Goal: Information Seeking & Learning: Learn about a topic

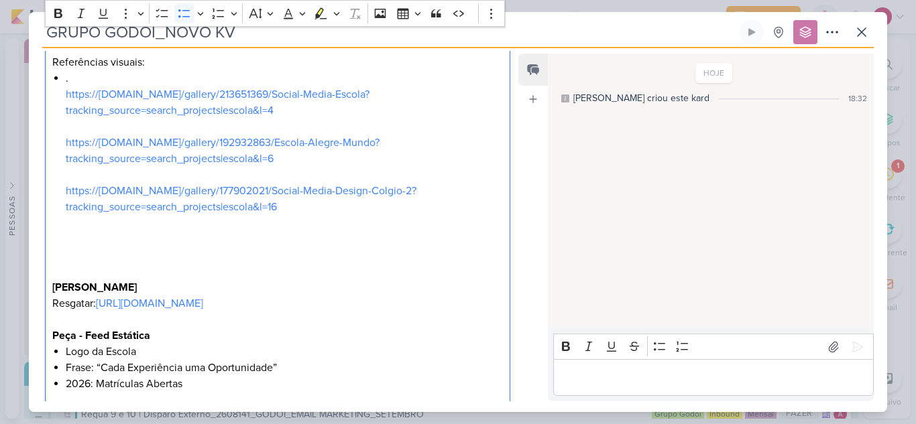
click at [152, 263] on p "Editor editing area: main" at bounding box center [277, 255] width 451 height 16
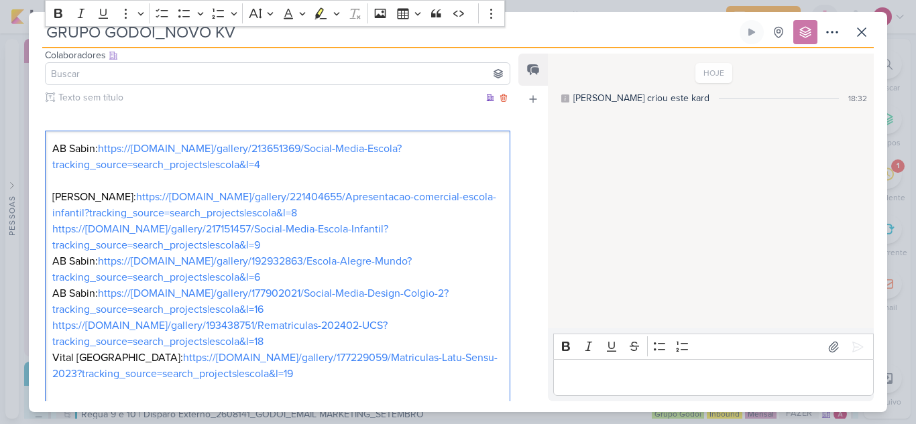
scroll to position [30, 0]
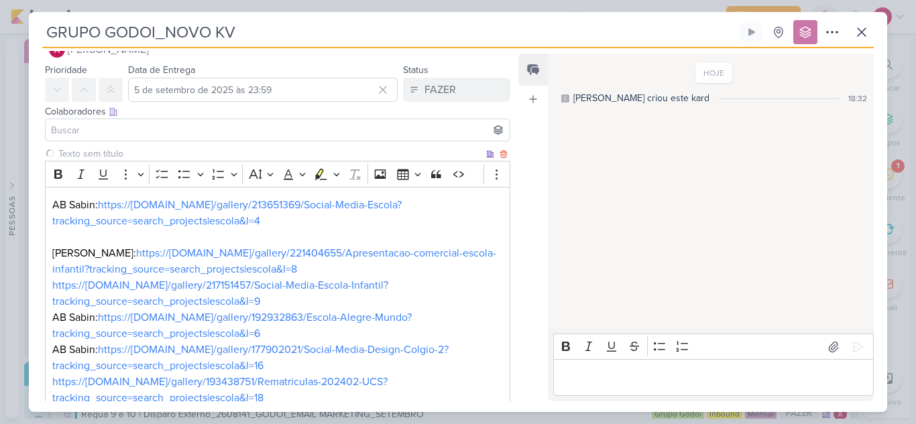
drag, startPoint x: 493, startPoint y: 186, endPoint x: 420, endPoint y: 173, distance: 74.2
click at [420, 173] on div "Bold Italic Underline More To-do List Bulleted List Bulleted List Numbered List…" at bounding box center [277, 174] width 465 height 26
click at [499, 154] on icon at bounding box center [503, 154] width 9 height 9
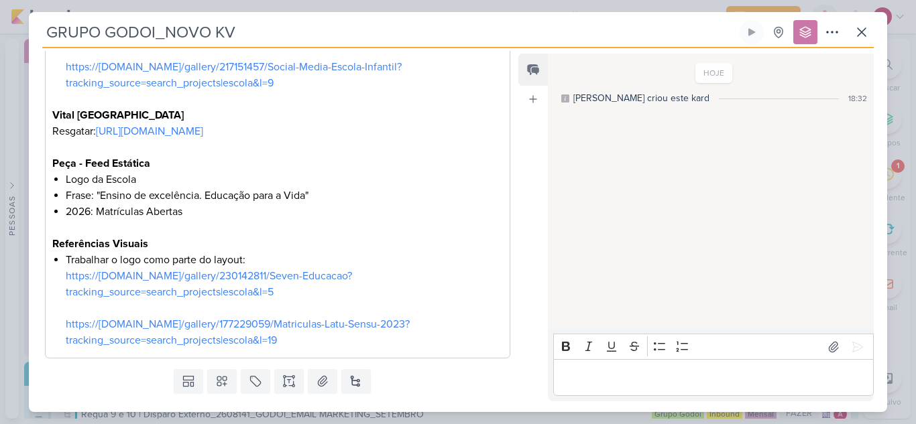
scroll to position [762, 0]
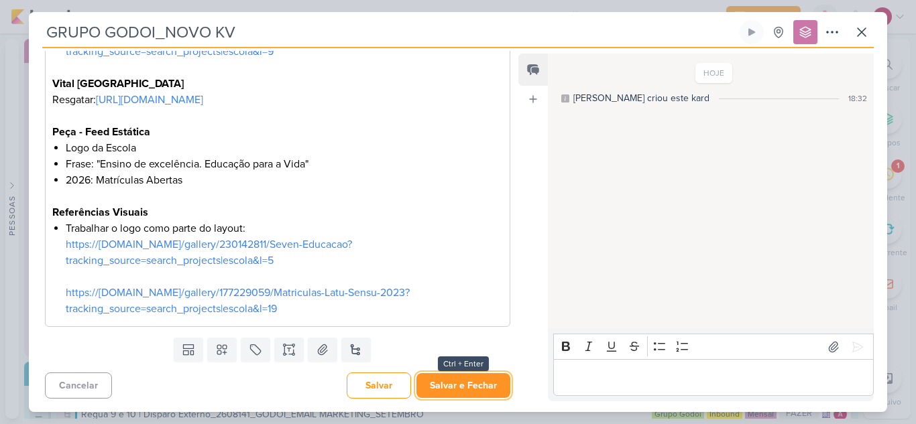
click at [477, 380] on button "Salvar e Fechar" at bounding box center [463, 385] width 94 height 25
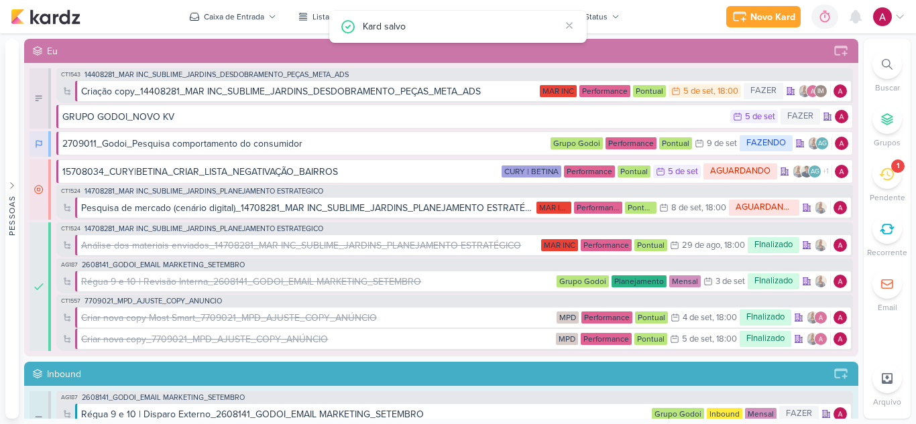
scroll to position [0, 0]
